Goal: Information Seeking & Learning: Understand process/instructions

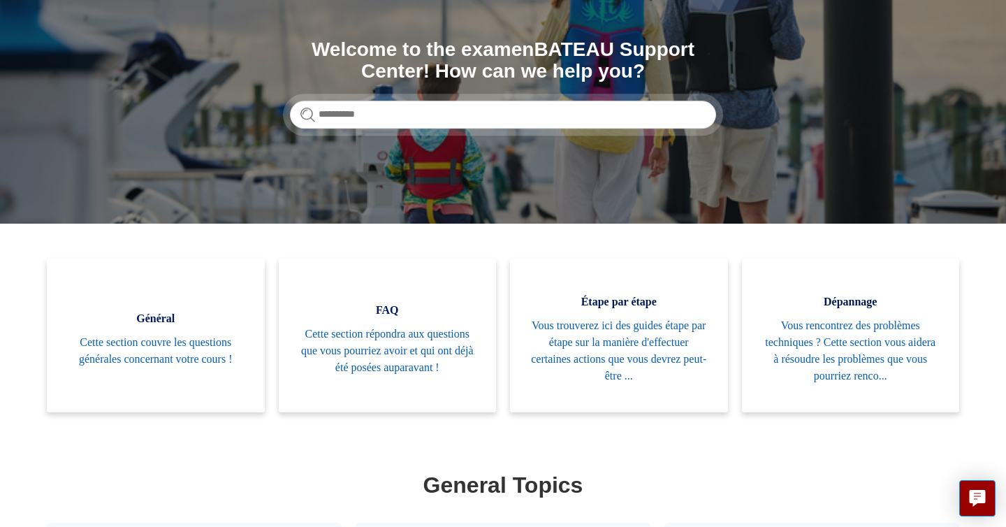
scroll to position [130, 0]
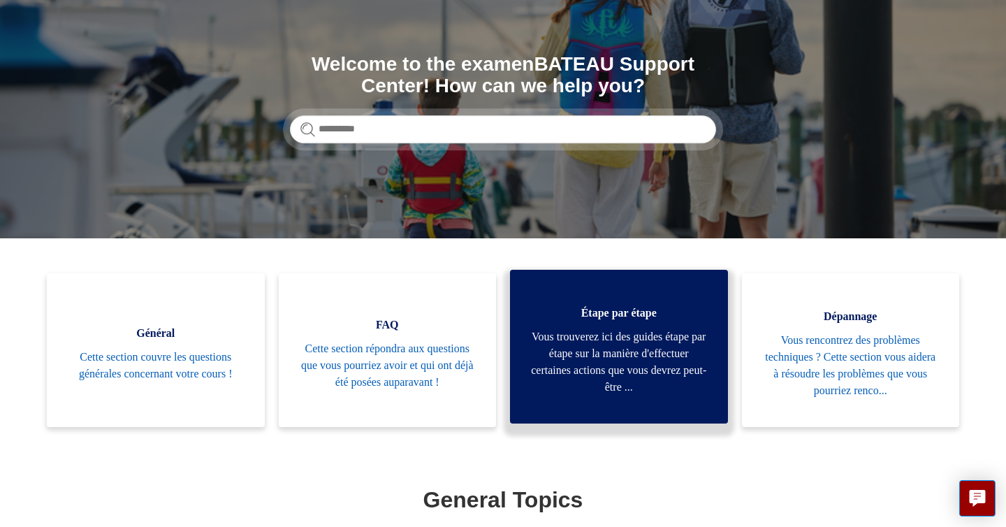
click at [648, 332] on span "Vous trouverez ici des guides étape par étape sur la manière d'effectuer certai…" at bounding box center [619, 361] width 176 height 67
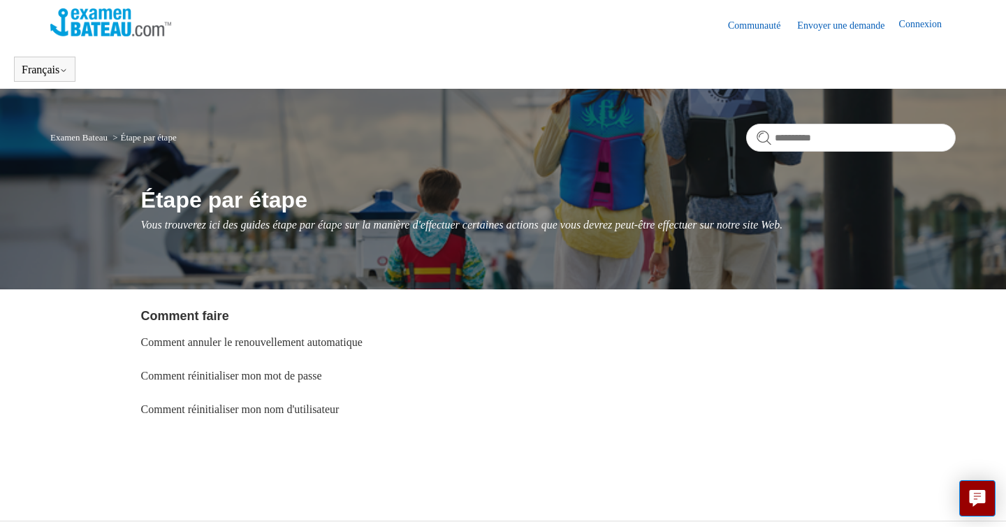
click at [103, 22] on img at bounding box center [110, 22] width 121 height 28
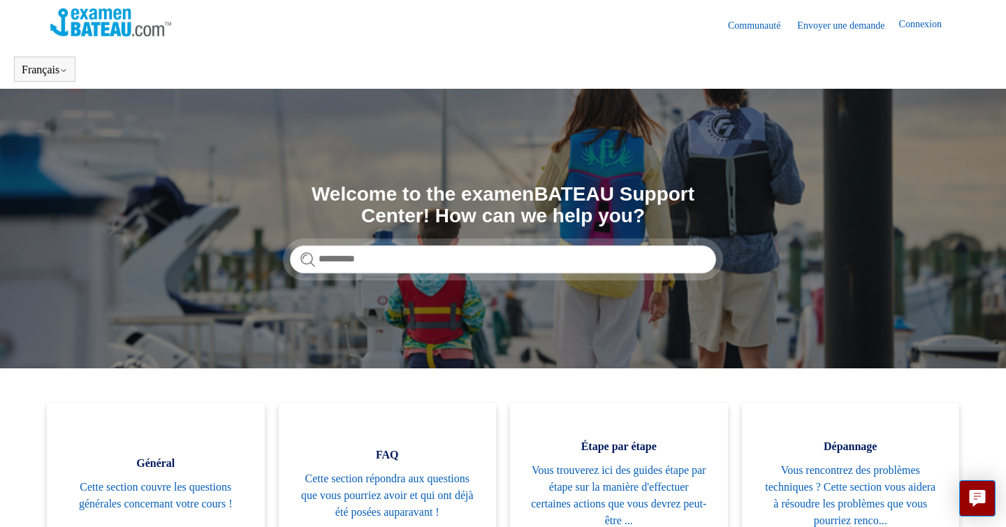
click at [103, 22] on img at bounding box center [110, 22] width 121 height 28
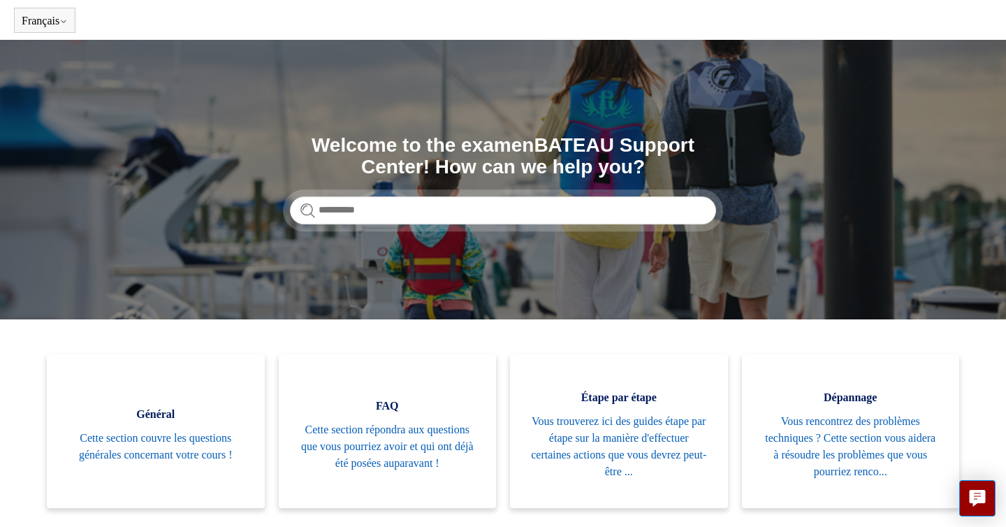
scroll to position [50, 0]
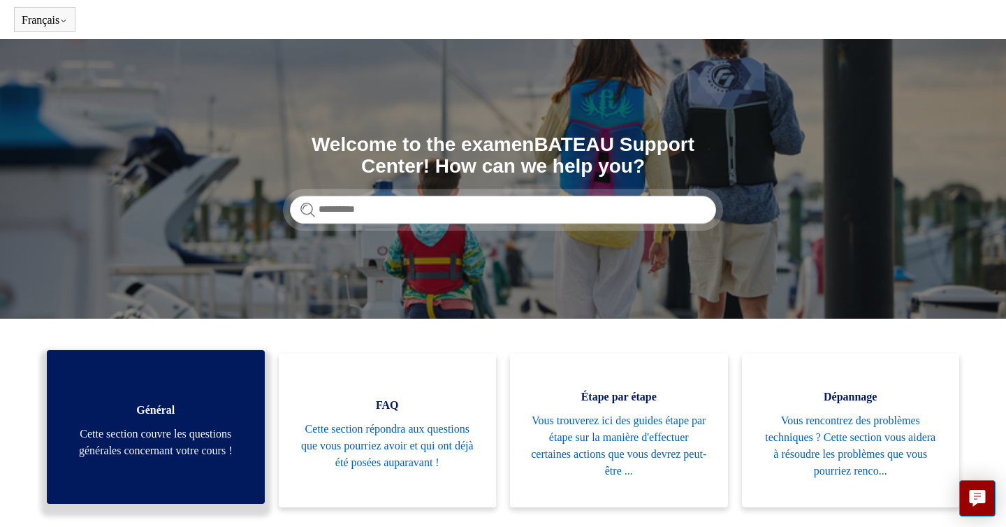
click at [184, 433] on span "Cette section couvre les questions générales concernant votre cours !" at bounding box center [156, 442] width 176 height 34
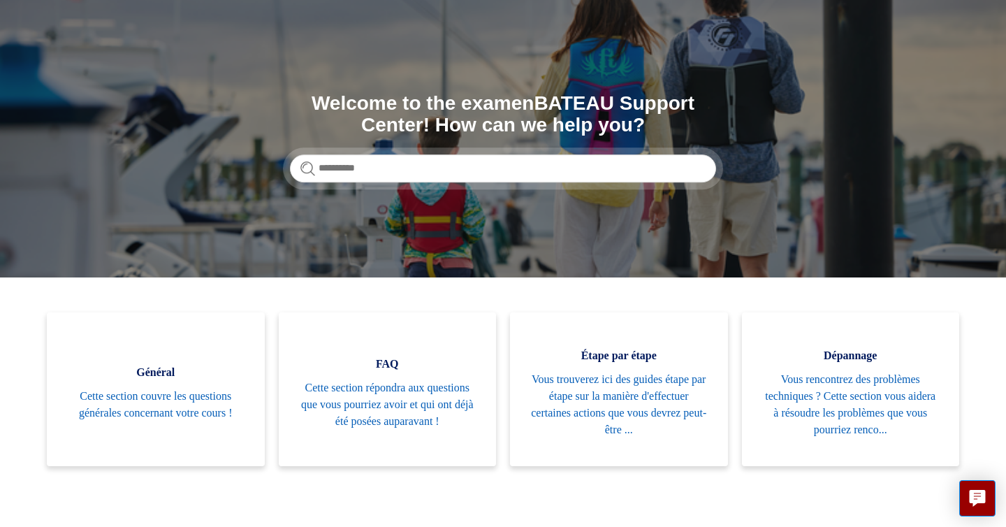
scroll to position [95, 0]
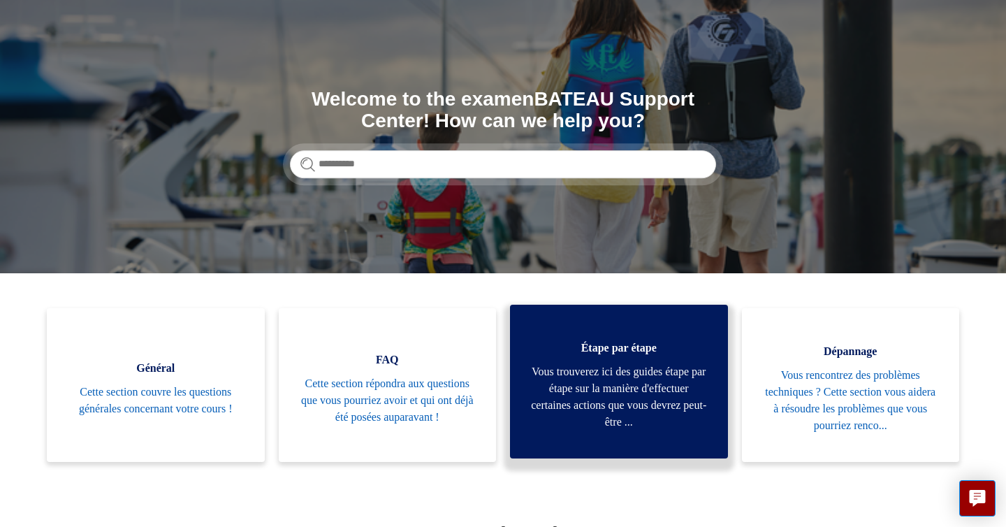
click at [587, 379] on span "Vous trouverez ici des guides étape par étape sur la manière d'effectuer certai…" at bounding box center [619, 396] width 176 height 67
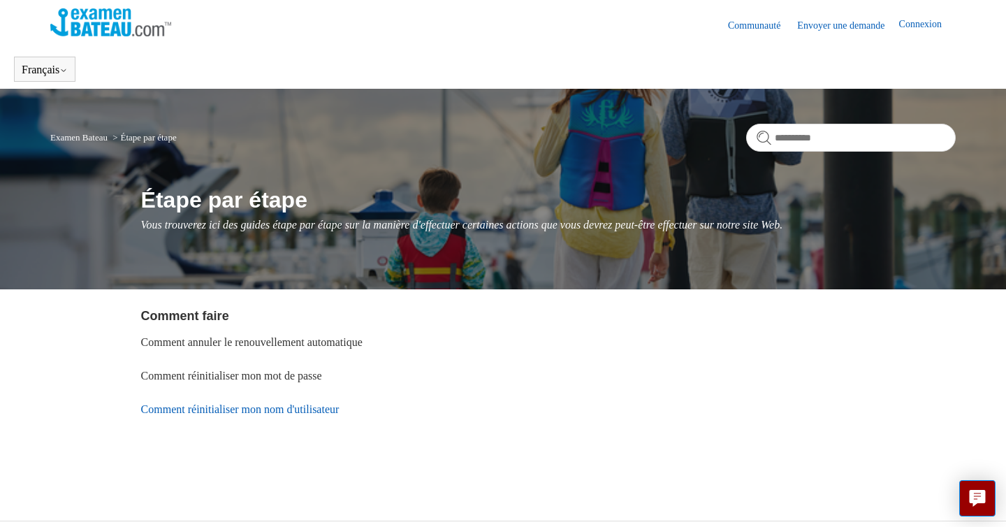
click at [308, 404] on link "Comment réinitialiser mon nom d'utilisateur" at bounding box center [240, 409] width 198 height 12
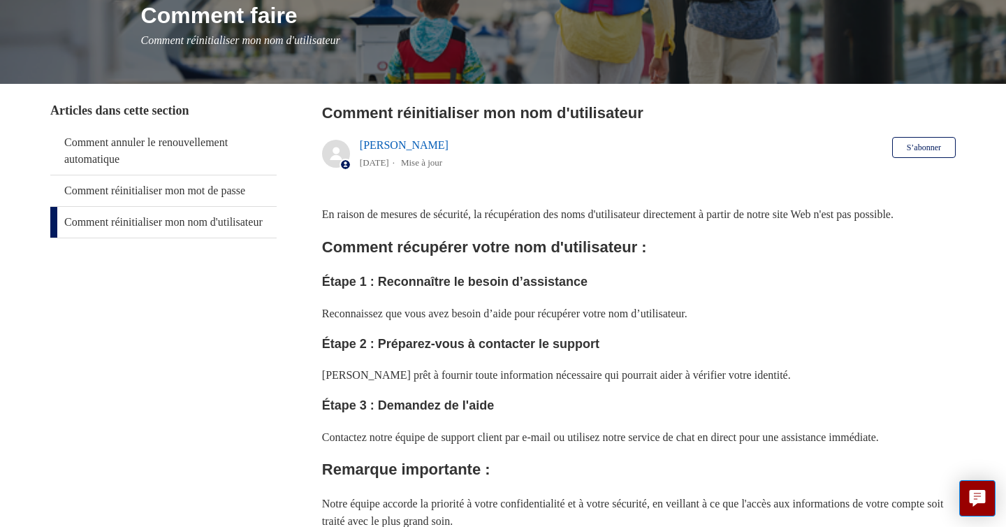
scroll to position [147, 0]
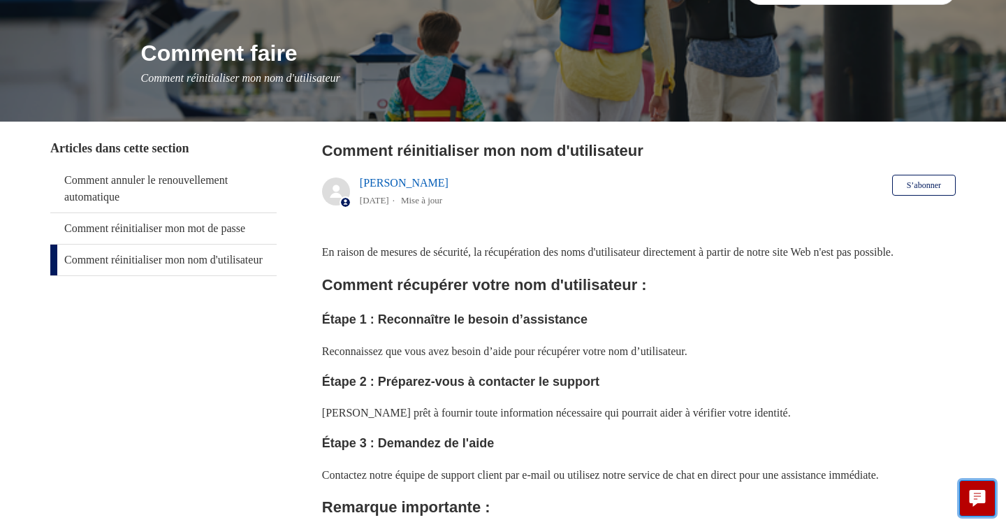
click at [973, 493] on icon "Live chat" at bounding box center [977, 496] width 16 height 13
